Goal: Subscribe to service/newsletter

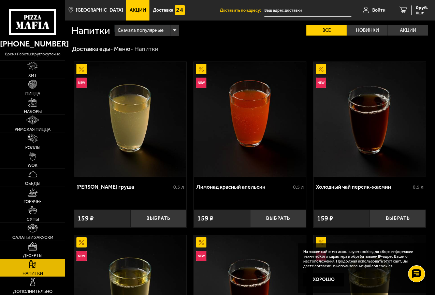
click at [110, 157] on img at bounding box center [130, 119] width 112 height 115
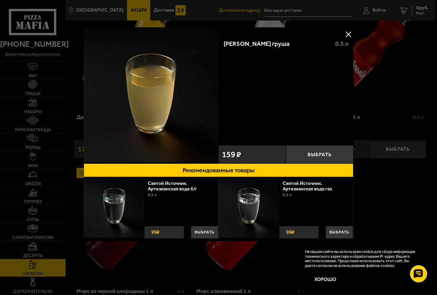
scroll to position [310, 0]
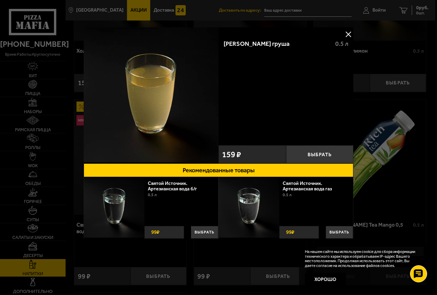
click at [102, 130] on img at bounding box center [151, 94] width 135 height 135
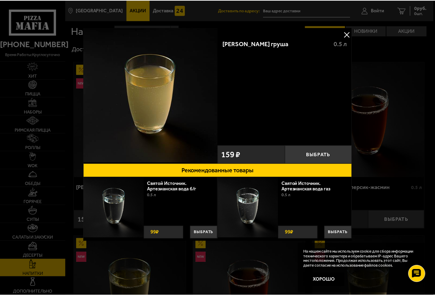
scroll to position [240, 0]
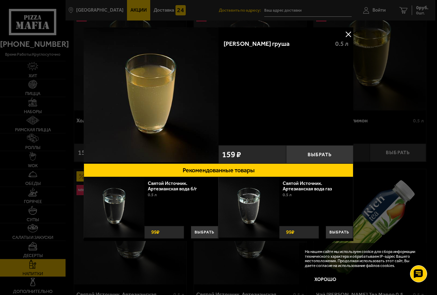
click at [298, 9] on div at bounding box center [218, 147] width 437 height 295
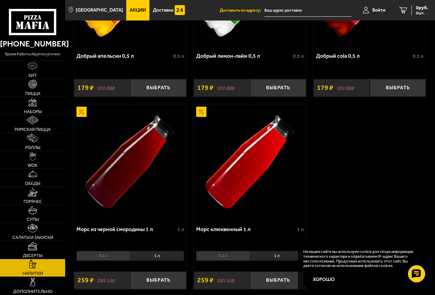
scroll to position [729, 0]
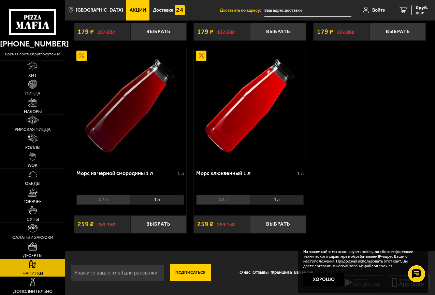
click at [191, 274] on button "Подписаться" at bounding box center [190, 272] width 41 height 17
